Goal: Browse casually

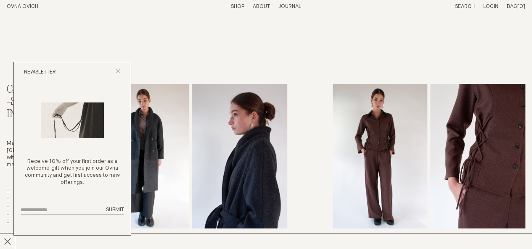
click at [119, 72] on line "Close popup" at bounding box center [118, 71] width 5 height 5
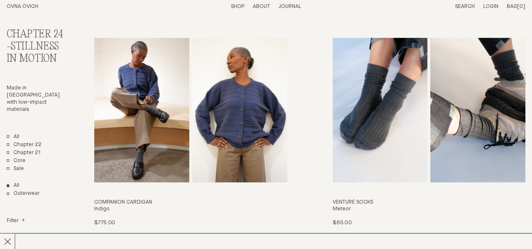
scroll to position [1921, 0]
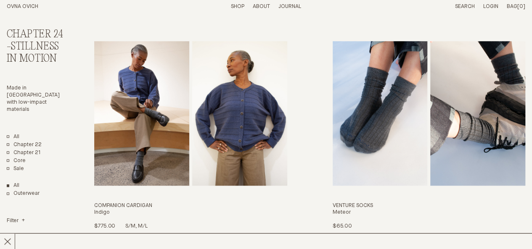
click at [128, 90] on img "Companion Cardigan" at bounding box center [141, 113] width 95 height 145
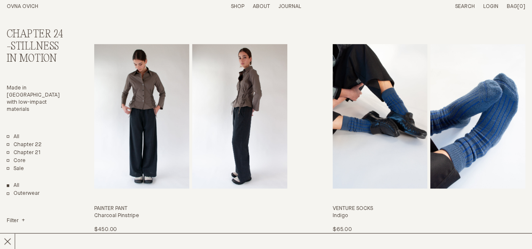
scroll to position [1702, 0]
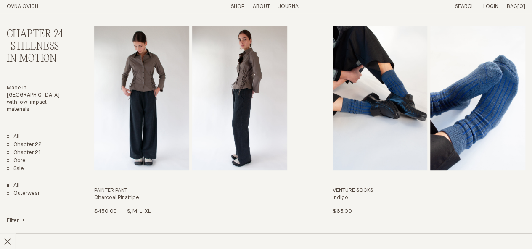
click at [124, 132] on img "Painter Pant" at bounding box center [141, 98] width 95 height 145
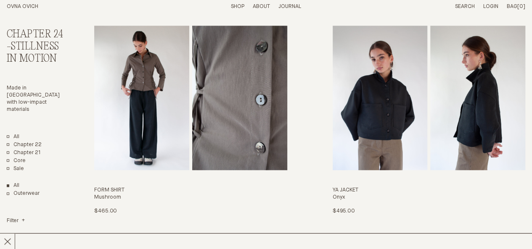
scroll to position [291, 0]
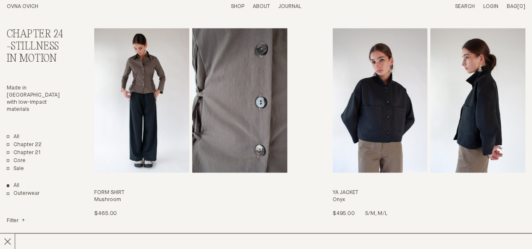
click at [380, 123] on img "Ya Jacket" at bounding box center [380, 100] width 95 height 145
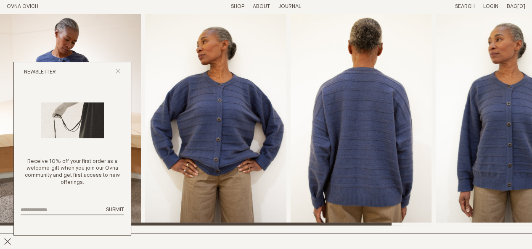
click at [116, 74] on button "Close popup" at bounding box center [117, 73] width 5 height 8
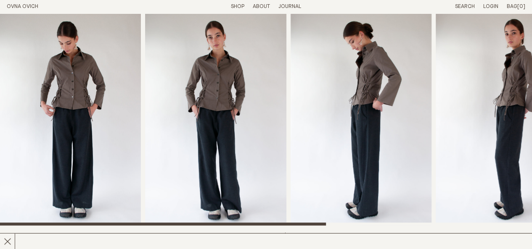
click at [522, 142] on img "4 / 6" at bounding box center [506, 119] width 141 height 212
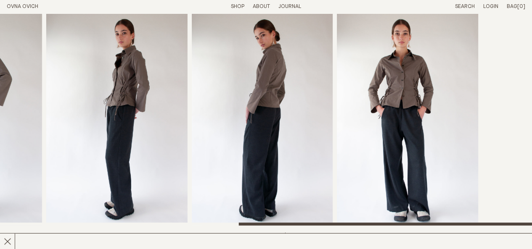
click at [59, 218] on img "4 / 6" at bounding box center [116, 119] width 141 height 212
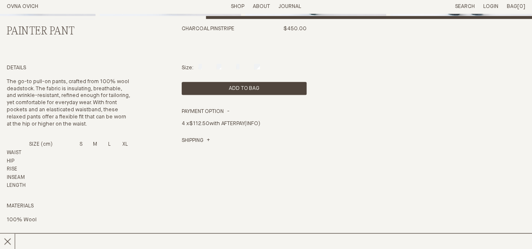
scroll to position [217, 0]
